Goal: Navigation & Orientation: Find specific page/section

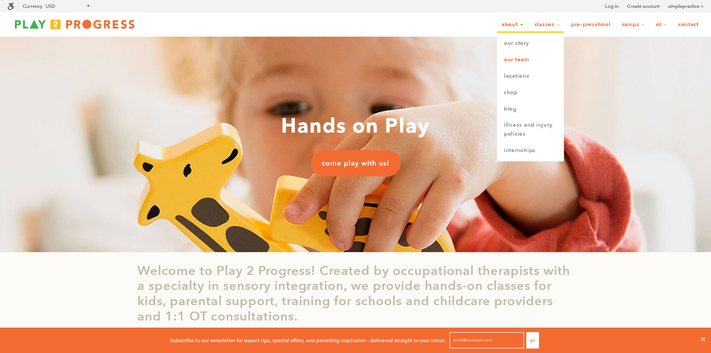
click at [520, 60] on link "Our Team" at bounding box center [530, 59] width 66 height 16
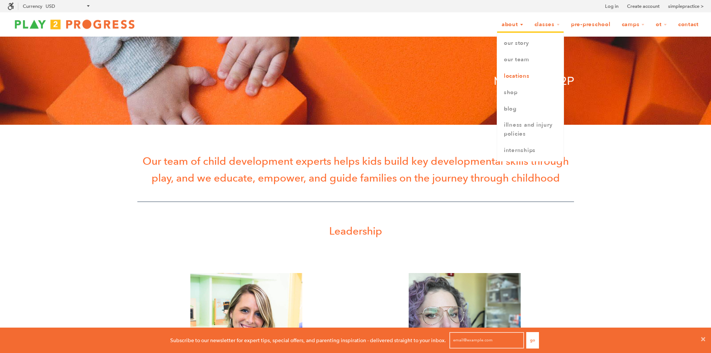
click at [520, 79] on link "Locations" at bounding box center [530, 76] width 66 height 16
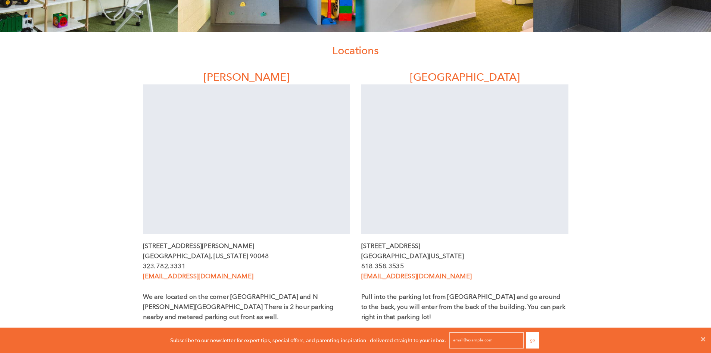
scroll to position [44, 0]
